Goal: Task Accomplishment & Management: Manage account settings

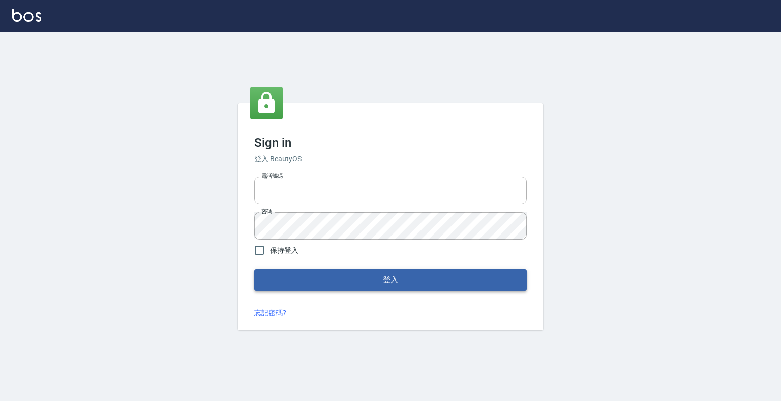
type input "0989849661"
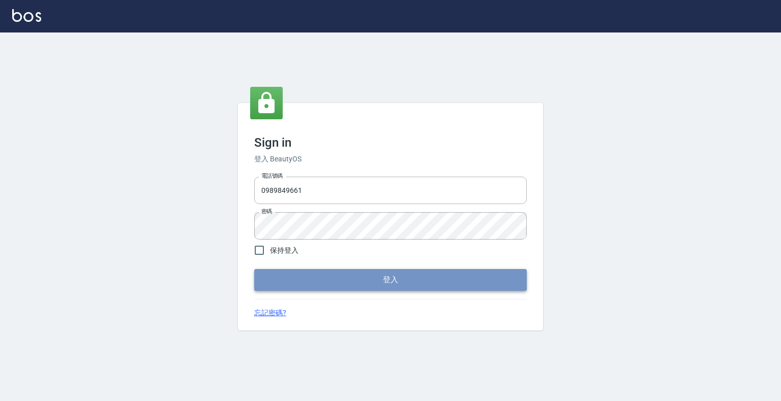
click at [402, 286] on button "登入" at bounding box center [390, 279] width 272 height 21
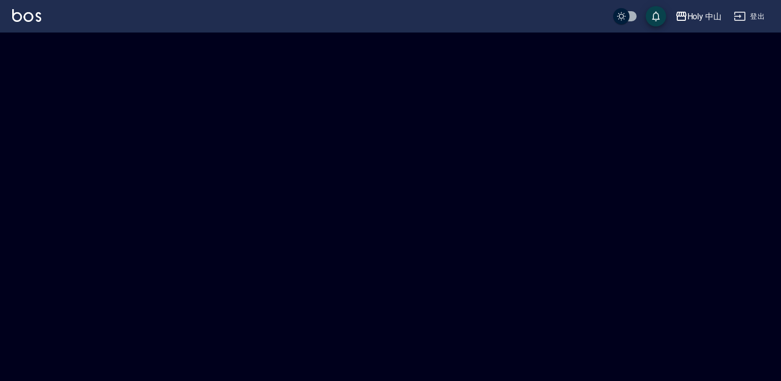
checkbox input "true"
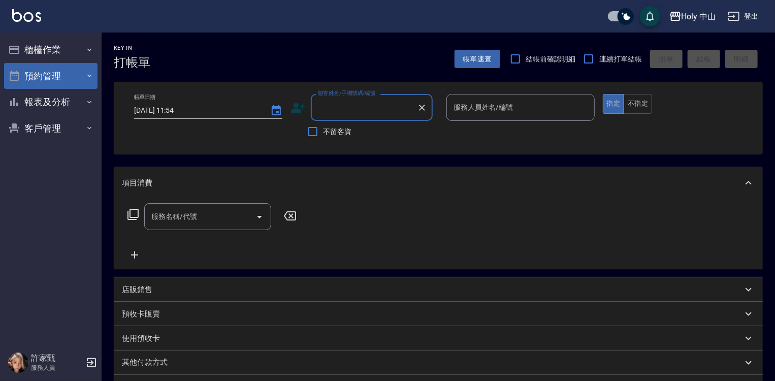
click at [86, 79] on icon "button" at bounding box center [89, 76] width 8 height 8
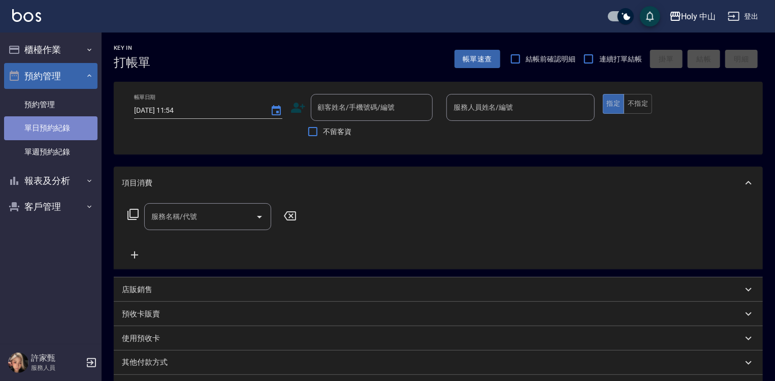
click at [33, 127] on link "單日預約紀錄" at bounding box center [51, 127] width 94 height 23
